Goal: Check status: Check status

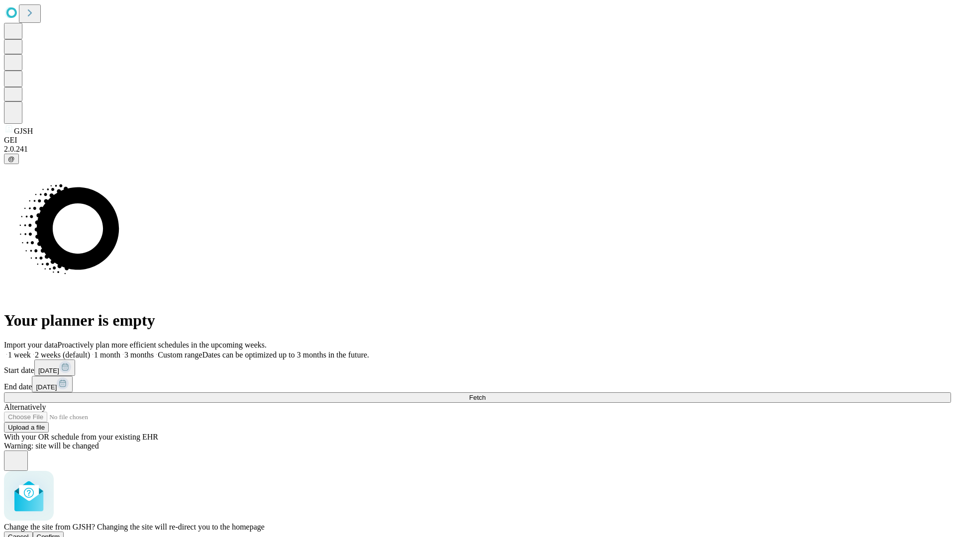
click at [60, 533] on span "Confirm" at bounding box center [48, 536] width 23 height 7
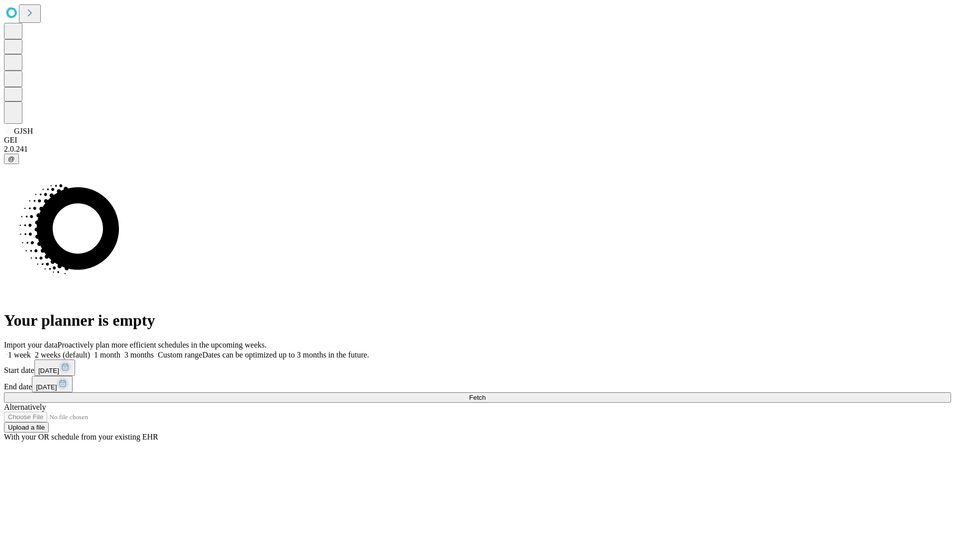
click at [31, 351] on label "1 week" at bounding box center [17, 355] width 27 height 8
click at [486, 394] on span "Fetch" at bounding box center [477, 397] width 16 height 7
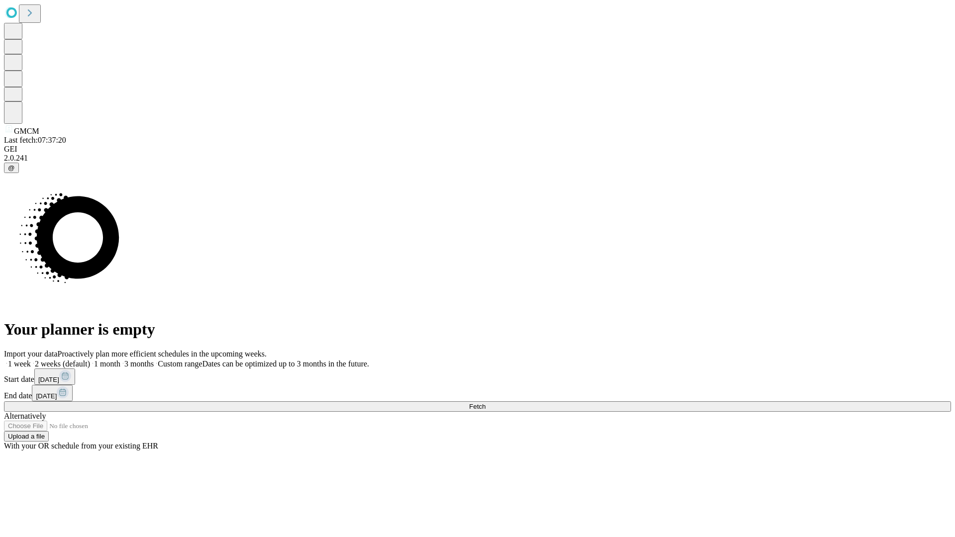
click at [486, 403] on span "Fetch" at bounding box center [477, 406] width 16 height 7
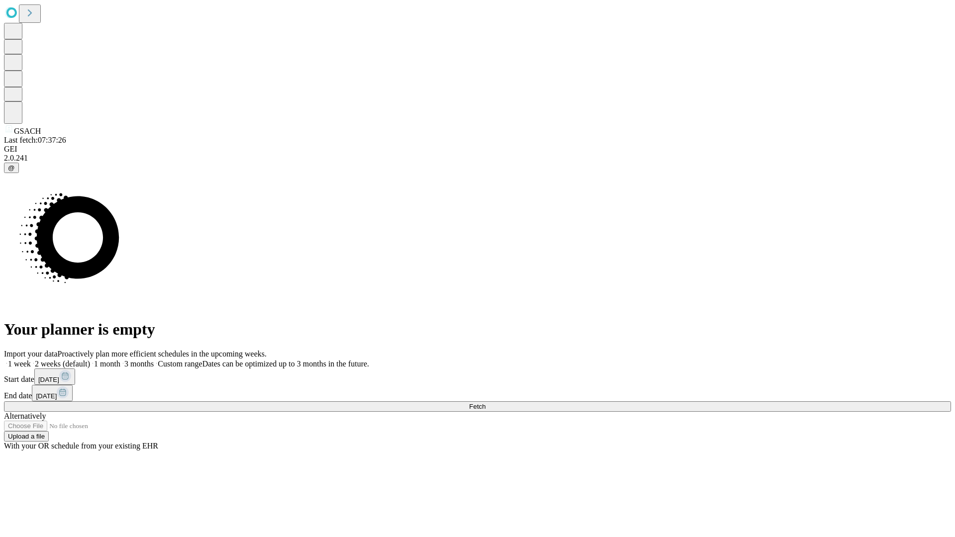
click at [31, 360] on label "1 week" at bounding box center [17, 364] width 27 height 8
click at [486, 403] on span "Fetch" at bounding box center [477, 406] width 16 height 7
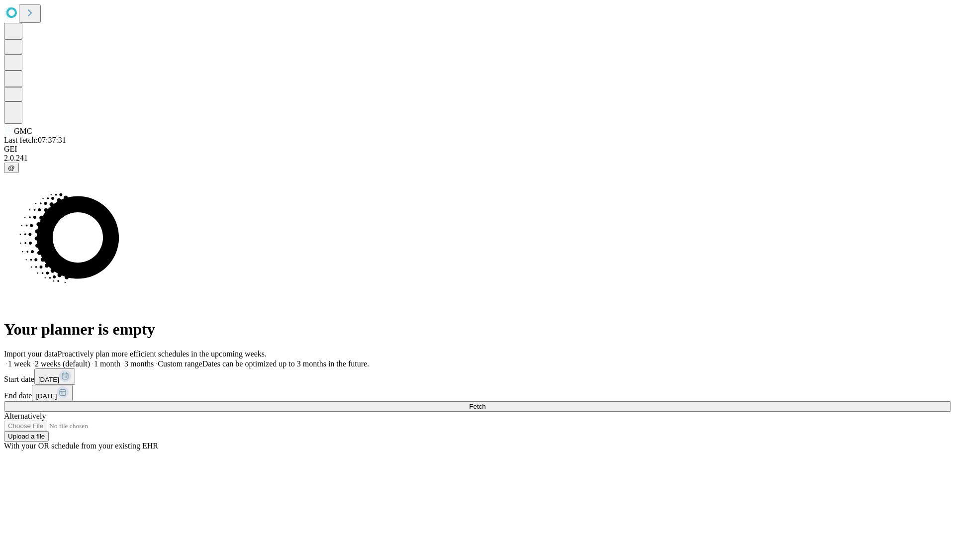
click at [31, 360] on label "1 week" at bounding box center [17, 364] width 27 height 8
click at [486, 403] on span "Fetch" at bounding box center [477, 406] width 16 height 7
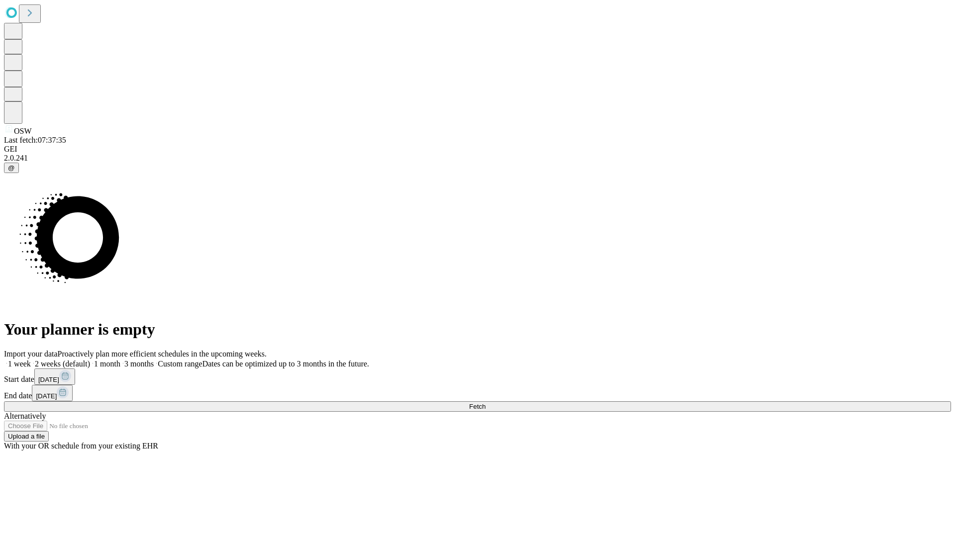
click at [31, 360] on label "1 week" at bounding box center [17, 364] width 27 height 8
click at [486, 403] on span "Fetch" at bounding box center [477, 406] width 16 height 7
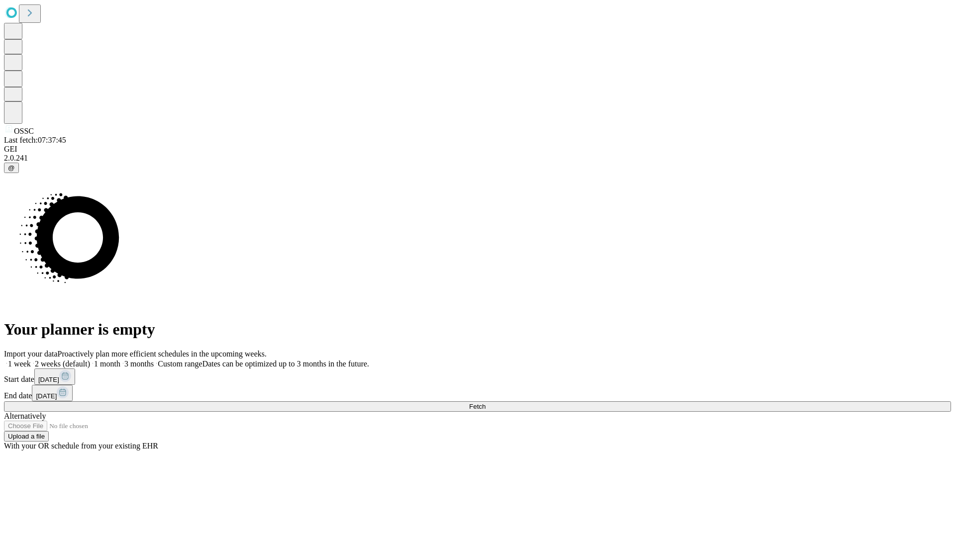
click at [31, 360] on label "1 week" at bounding box center [17, 364] width 27 height 8
click at [486, 403] on span "Fetch" at bounding box center [477, 406] width 16 height 7
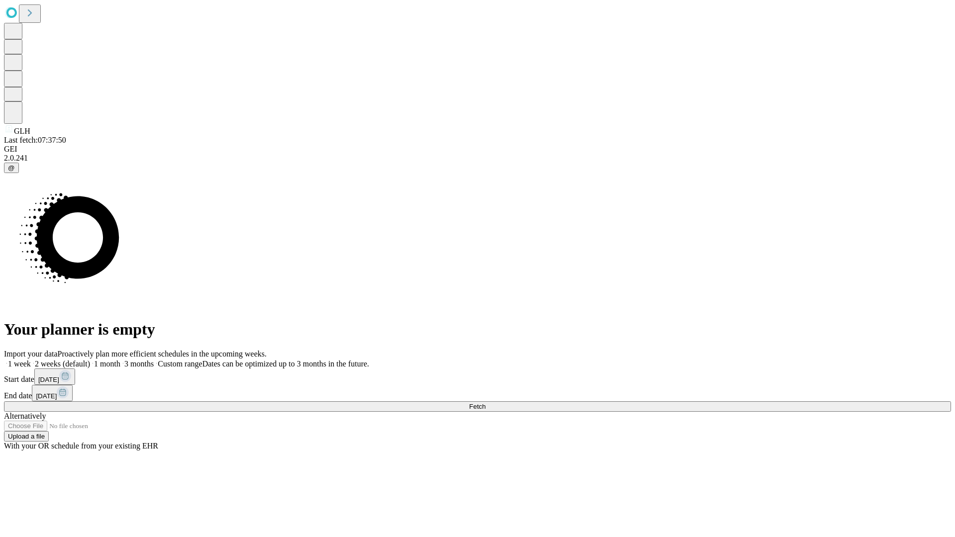
click at [31, 360] on label "1 week" at bounding box center [17, 364] width 27 height 8
click at [486, 403] on span "Fetch" at bounding box center [477, 406] width 16 height 7
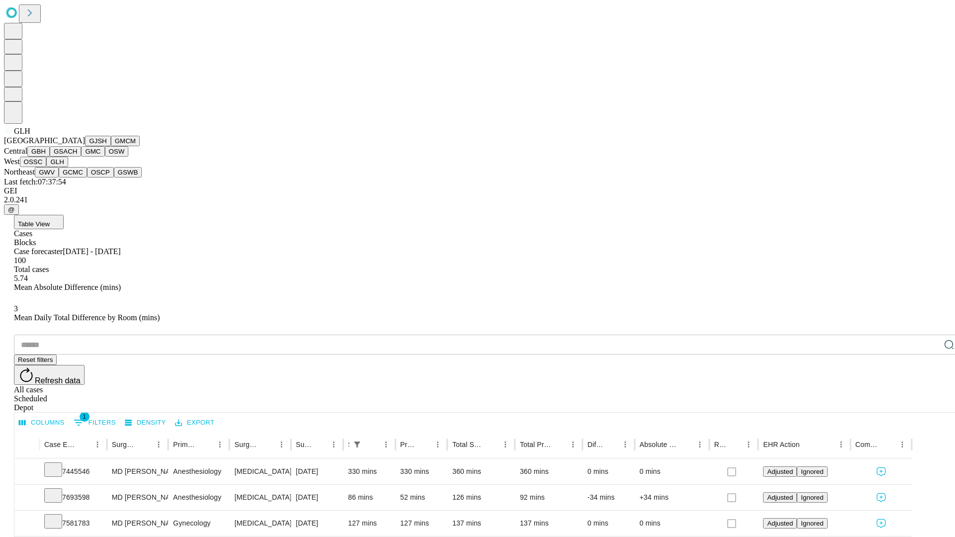
click at [59, 178] on button "GWV" at bounding box center [47, 172] width 24 height 10
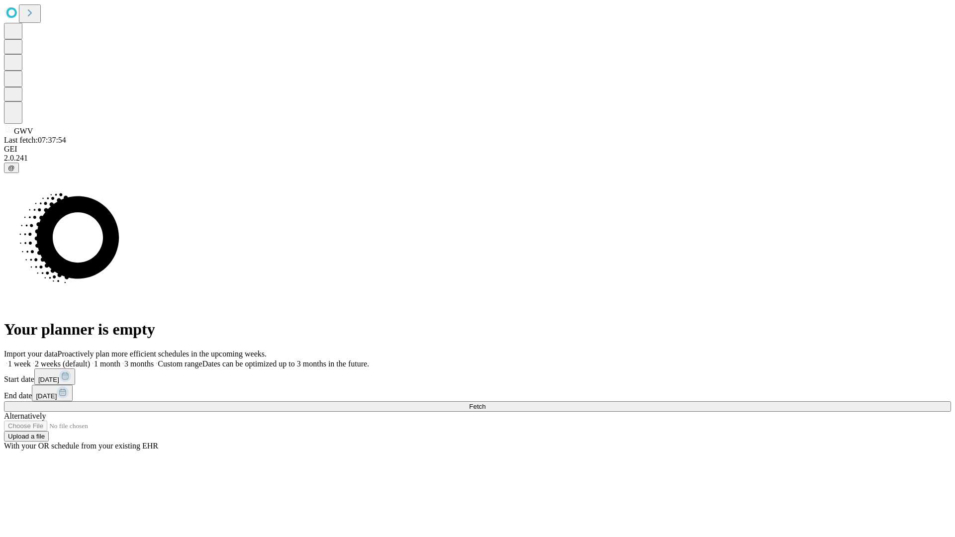
click at [31, 360] on label "1 week" at bounding box center [17, 364] width 27 height 8
click at [486, 403] on span "Fetch" at bounding box center [477, 406] width 16 height 7
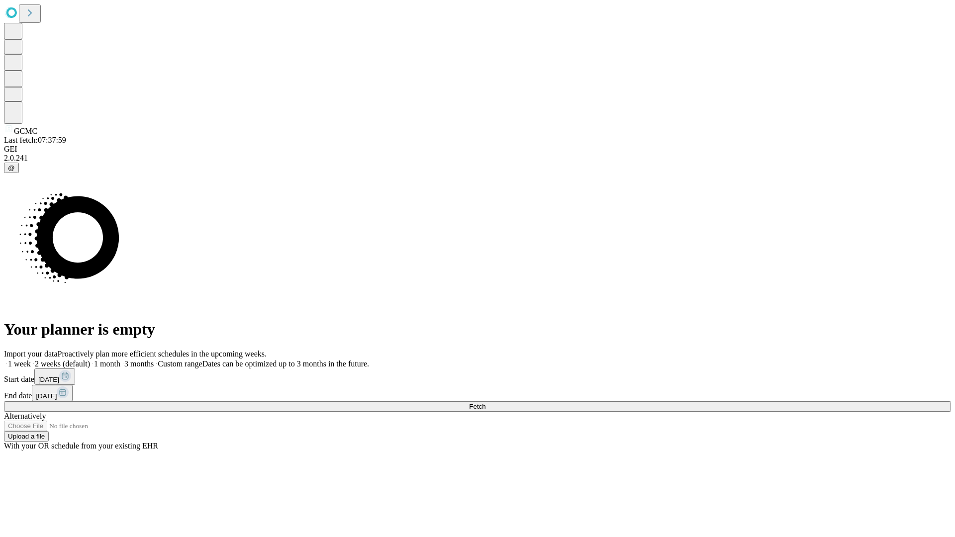
click at [486, 403] on span "Fetch" at bounding box center [477, 406] width 16 height 7
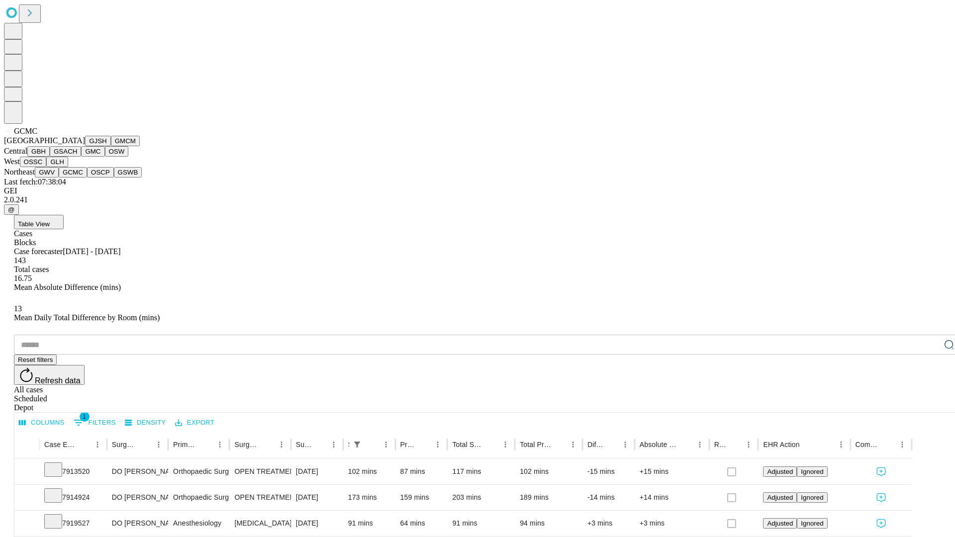
click at [87, 178] on button "OSCP" at bounding box center [100, 172] width 27 height 10
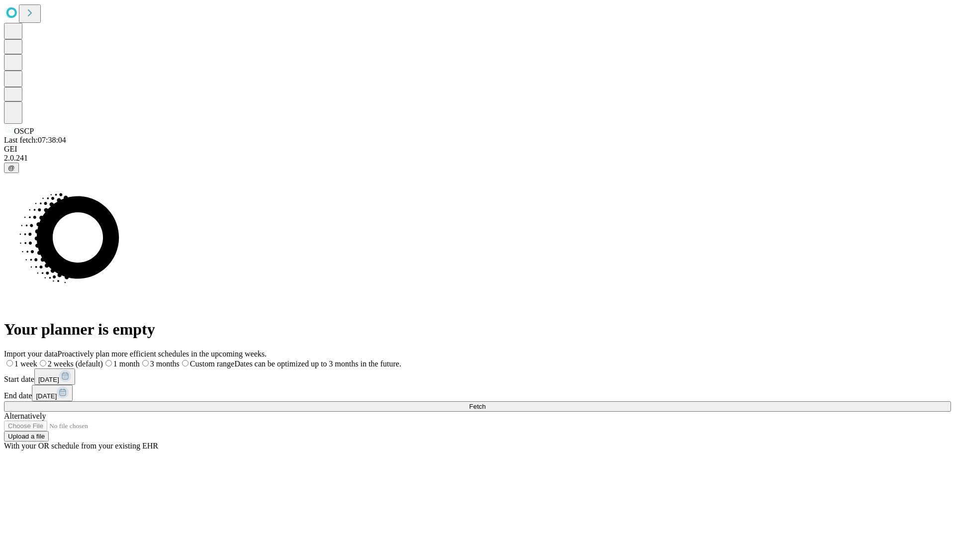
click at [37, 360] on label "1 week" at bounding box center [20, 364] width 33 height 8
click at [486, 403] on span "Fetch" at bounding box center [477, 406] width 16 height 7
